Goal: Use online tool/utility

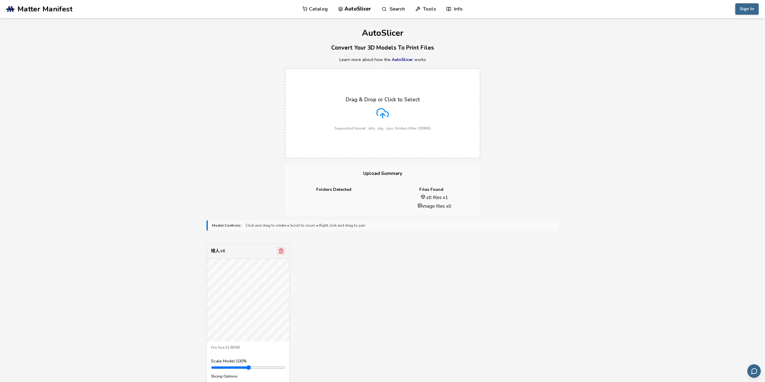
click at [279, 252] on icon "Remove model" at bounding box center [280, 251] width 3 height 5
click at [283, 251] on icon "Remove model" at bounding box center [281, 250] width 5 height 5
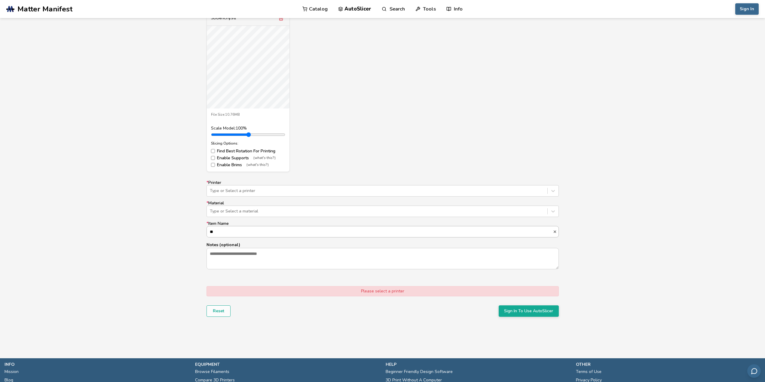
scroll to position [241, 0]
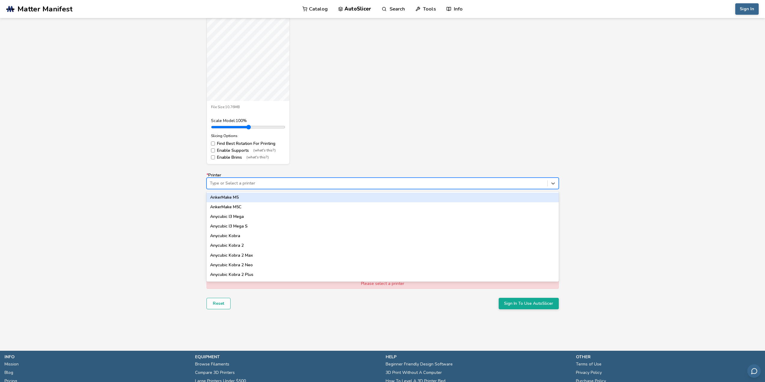
click at [270, 186] on div at bounding box center [377, 183] width 335 height 6
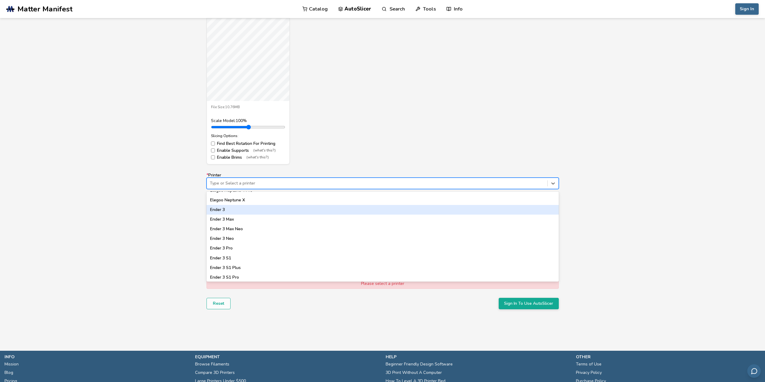
scroll to position [301, 0]
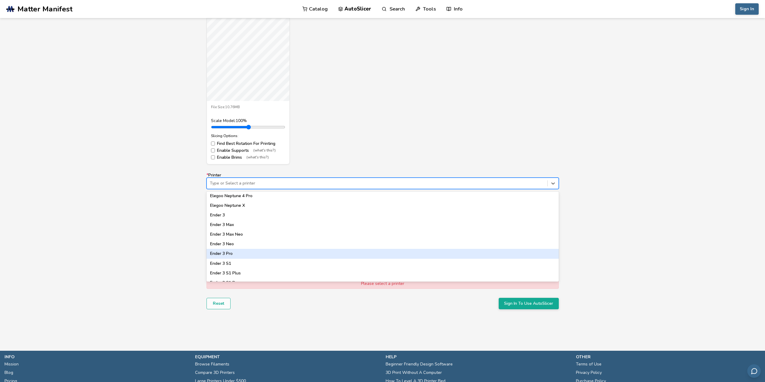
click at [244, 251] on div "Ender 3 Pro" at bounding box center [383, 254] width 352 height 10
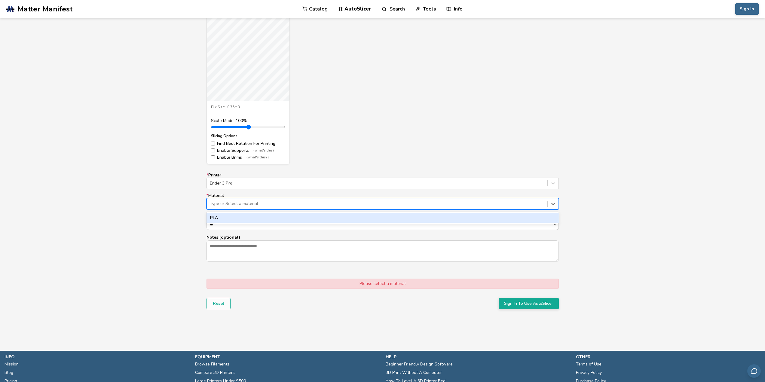
click at [255, 203] on div at bounding box center [377, 204] width 335 height 6
click at [257, 219] on div "PLA" at bounding box center [383, 218] width 352 height 10
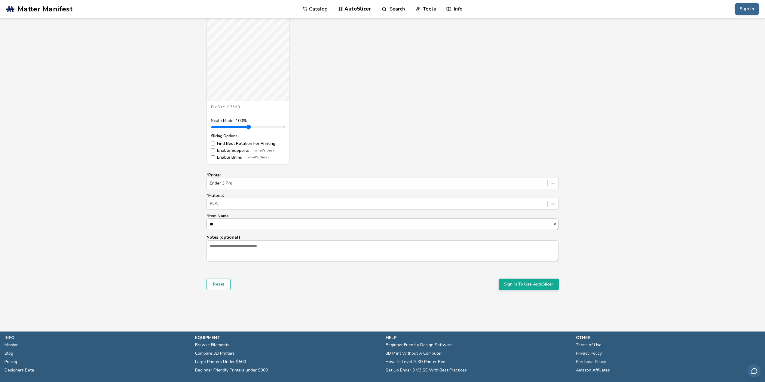
click at [261, 223] on input "**" at bounding box center [380, 224] width 346 height 11
drag, startPoint x: 258, startPoint y: 225, endPoint x: 152, endPoint y: 217, distance: 105.6
click at [152, 217] on div "Model Controls: Click and drag to rotate • Scroll to zoom • Right click and dra…" at bounding box center [382, 144] width 765 height 338
type input "****"
click at [542, 287] on button "Sign In To Use AutoSlicer" at bounding box center [529, 284] width 60 height 11
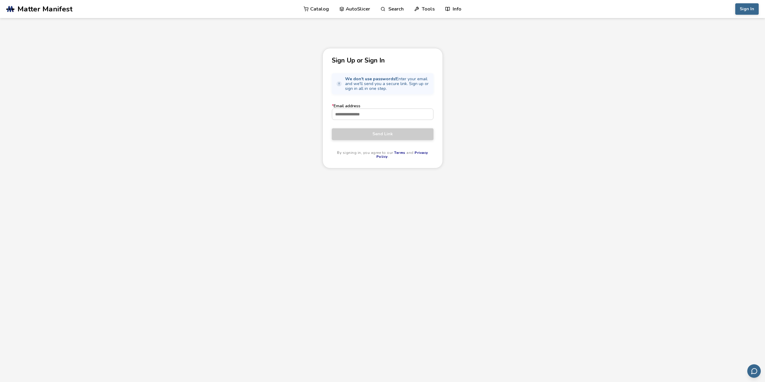
click at [524, 92] on div "Sign Up or Sign In We don't use passwords! Enter your email and we'll send you …" at bounding box center [382, 230] width 765 height 365
